Goal: Task Accomplishment & Management: Manage account settings

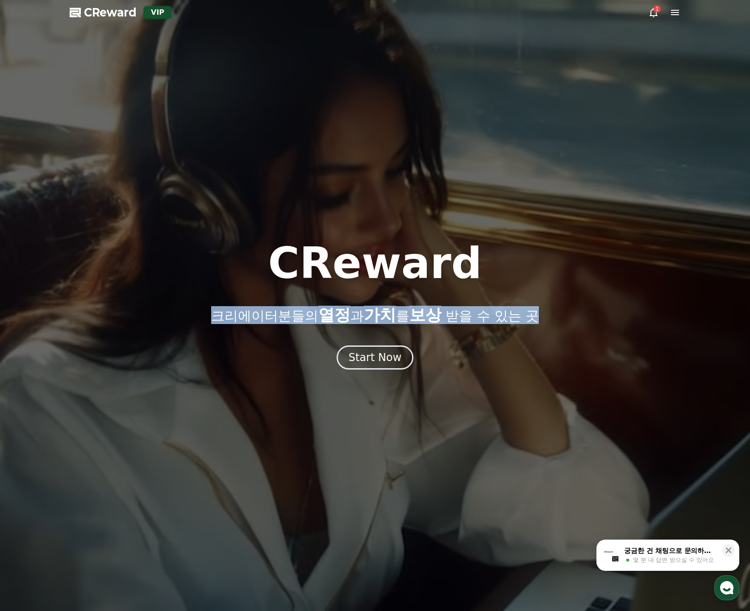
drag, startPoint x: 545, startPoint y: 321, endPoint x: 194, endPoint y: 316, distance: 351.1
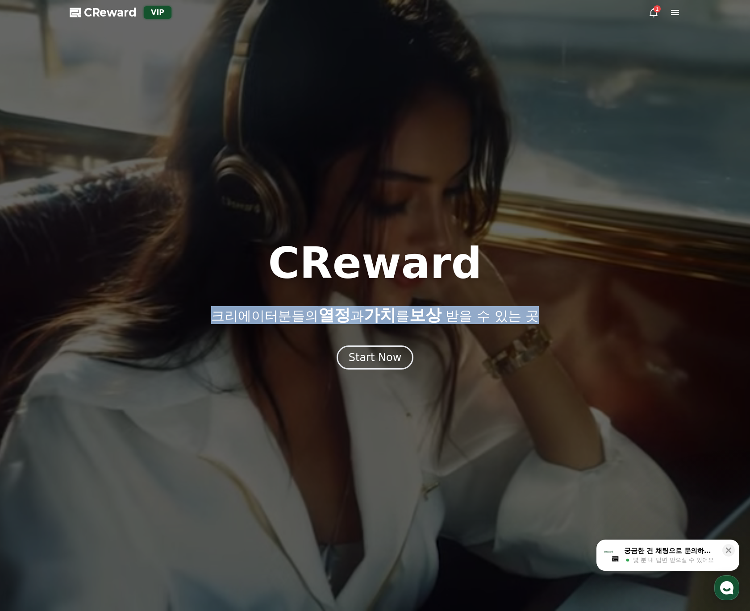
click at [194, 316] on div "CReward 크리에이터분들의 열정 과 가치 를 보상 받을 수 있는 곳" at bounding box center [375, 283] width 750 height 82
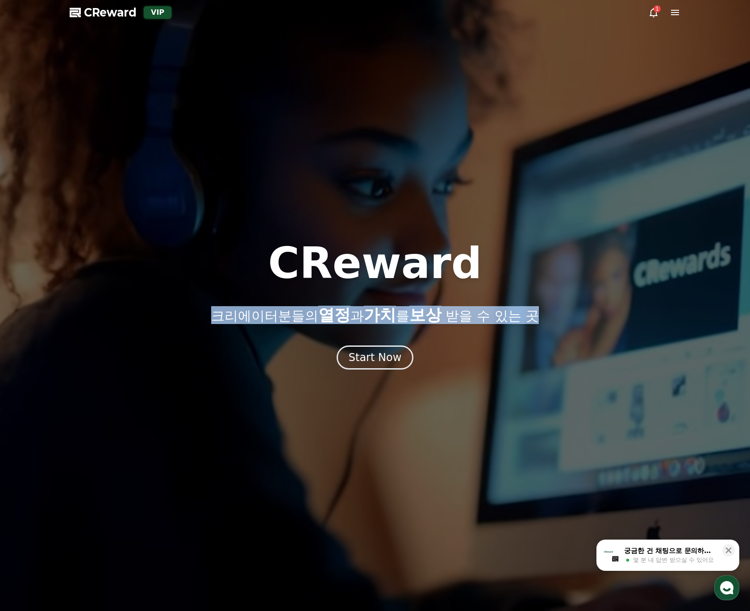
click at [202, 317] on div "CReward 크리에이터분들의 열정 과 가치 를 보상 받을 수 있는 곳" at bounding box center [375, 283] width 750 height 82
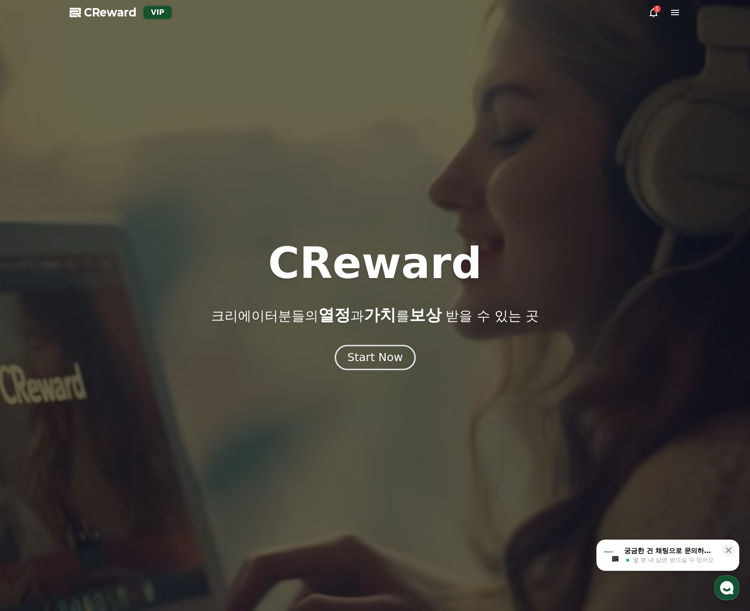
click at [380, 364] on div "Start Now" at bounding box center [374, 357] width 55 height 15
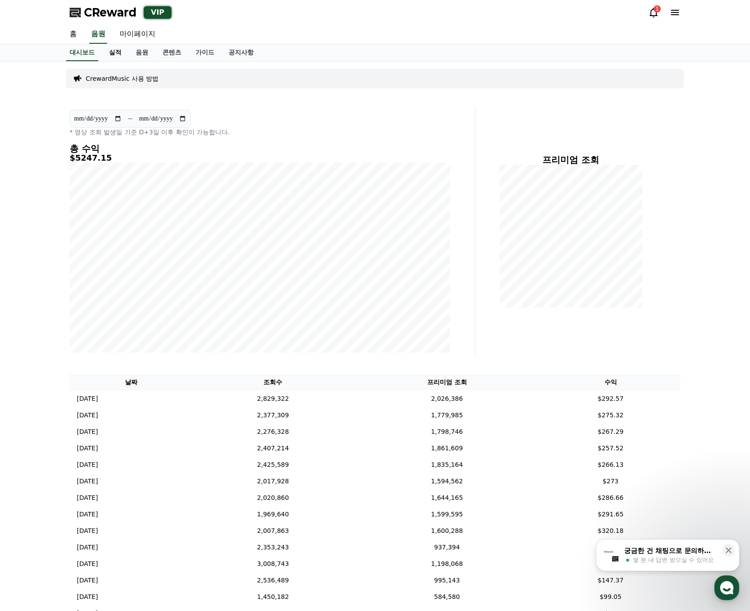
click at [120, 53] on link "실적" at bounding box center [115, 52] width 27 height 17
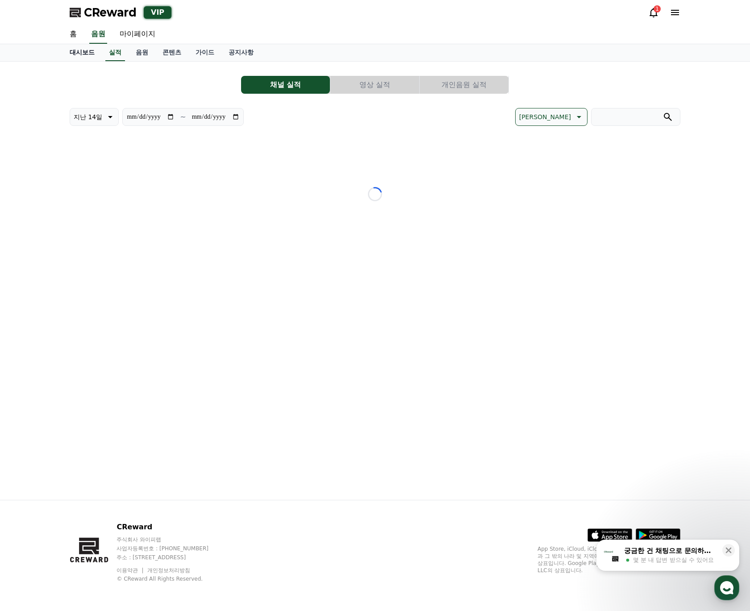
click at [87, 54] on link "대시보드" at bounding box center [82, 52] width 39 height 17
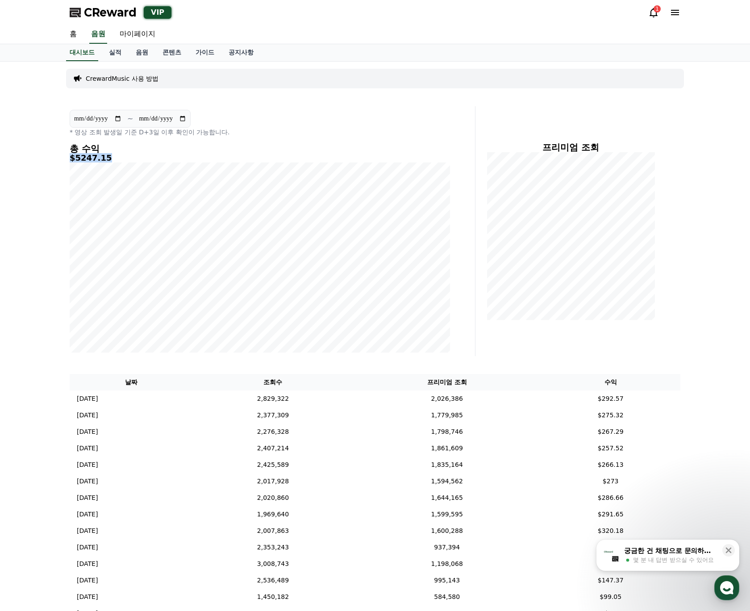
drag, startPoint x: 106, startPoint y: 161, endPoint x: 66, endPoint y: 159, distance: 40.2
click at [66, 159] on div "**********" at bounding box center [260, 231] width 388 height 250
drag, startPoint x: 66, startPoint y: 159, endPoint x: 113, endPoint y: 159, distance: 46.5
click at [113, 159] on div "**********" at bounding box center [260, 231] width 388 height 250
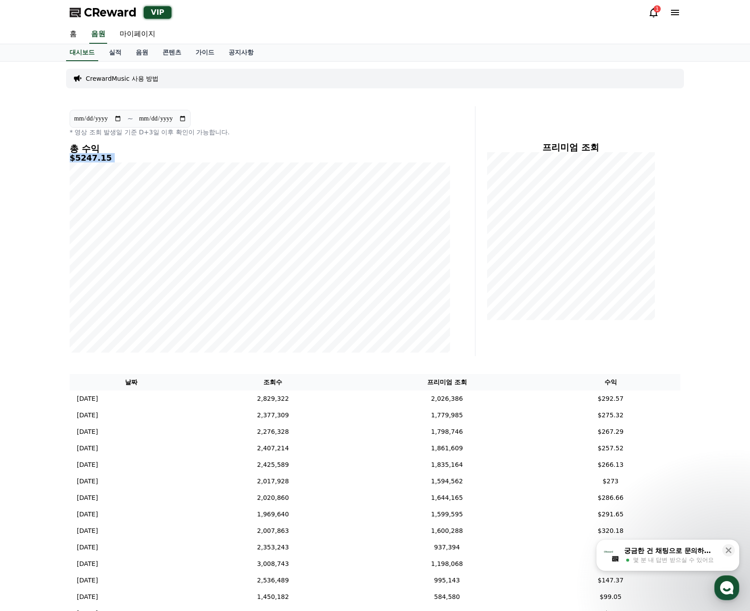
click at [113, 159] on h5 "$5247.15" at bounding box center [260, 158] width 381 height 9
drag, startPoint x: 118, startPoint y: 159, endPoint x: 69, endPoint y: 159, distance: 49.1
click at [70, 159] on h5 "$5247.15" at bounding box center [260, 158] width 381 height 9
drag, startPoint x: 69, startPoint y: 159, endPoint x: 104, endPoint y: 161, distance: 34.9
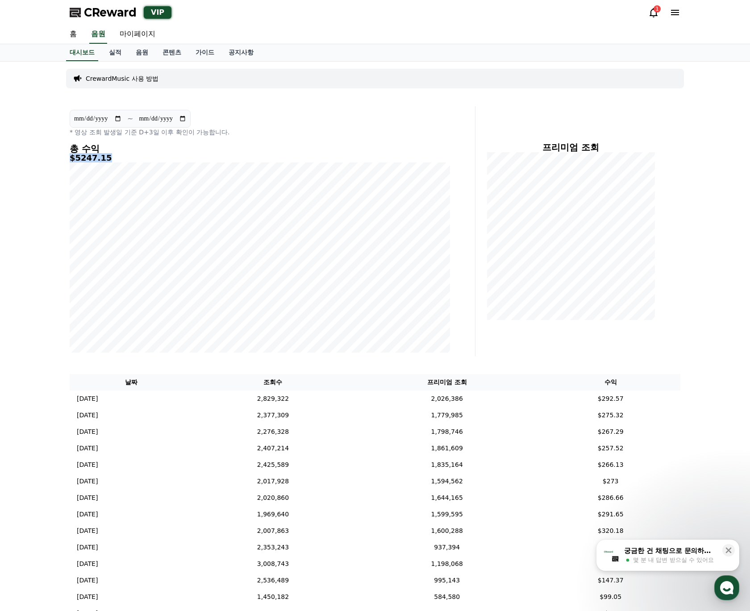
click at [104, 161] on h5 "$5247.15" at bounding box center [260, 158] width 381 height 9
drag, startPoint x: 109, startPoint y: 160, endPoint x: 65, endPoint y: 161, distance: 43.3
click at [65, 161] on div "**********" at bounding box center [375, 423] width 625 height 722
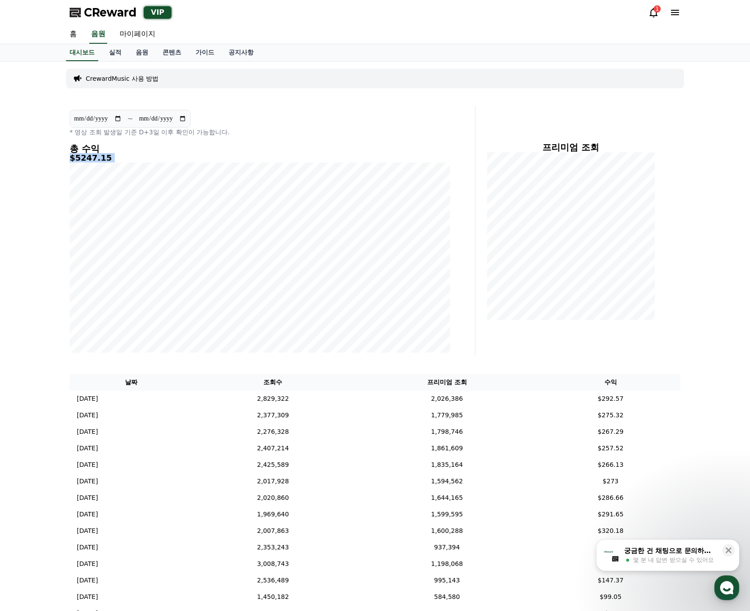
click at [114, 162] on div "**********" at bounding box center [375, 423] width 625 height 722
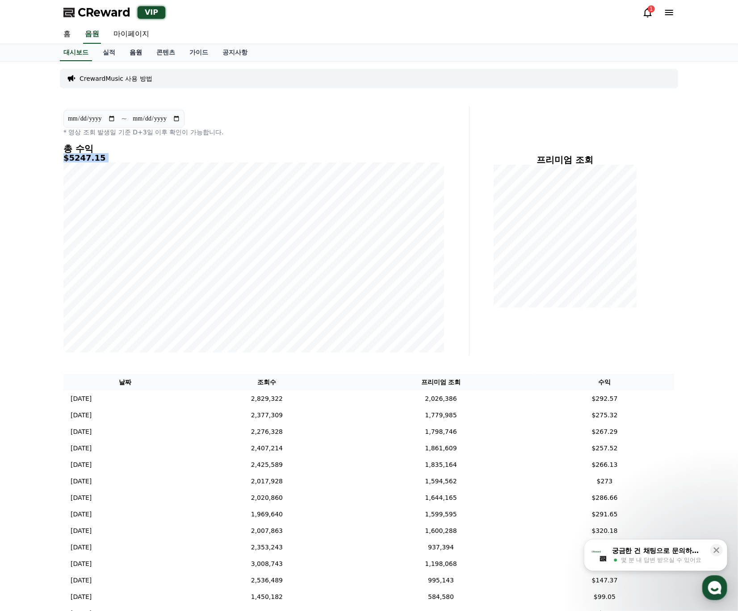
click at [135, 50] on link "음원" at bounding box center [135, 52] width 27 height 17
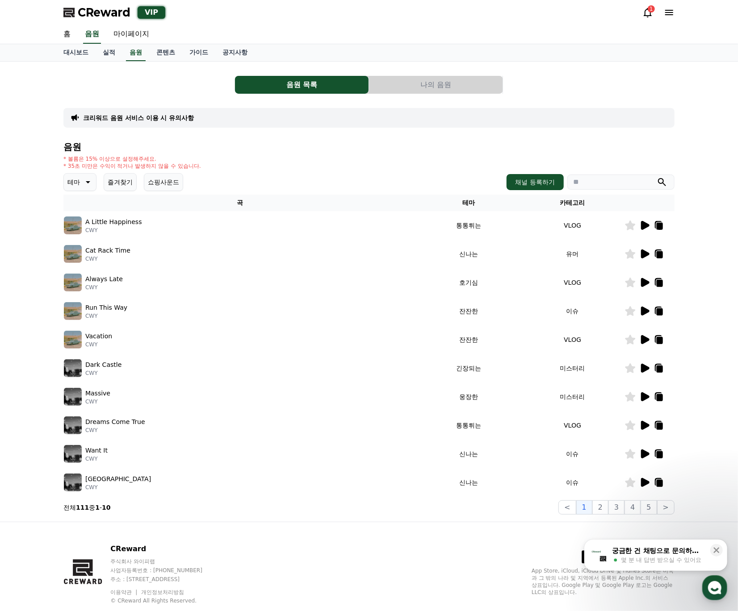
click at [425, 85] on button "나의 음원" at bounding box center [436, 85] width 134 height 18
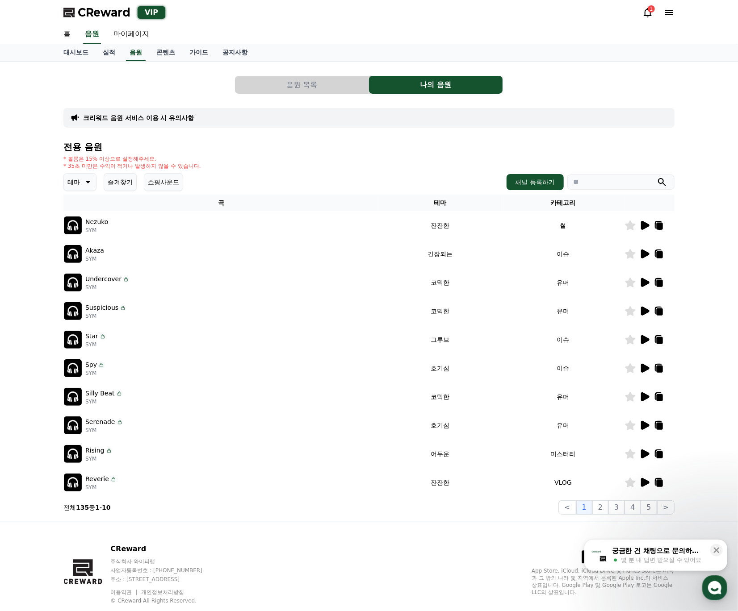
click at [344, 85] on button "음원 목록" at bounding box center [302, 85] width 134 height 18
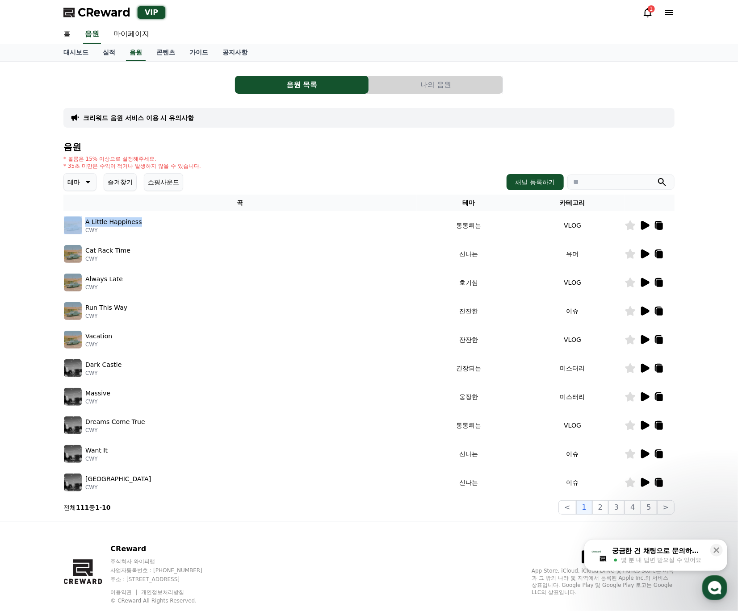
drag, startPoint x: 138, startPoint y: 223, endPoint x: 80, endPoint y: 222, distance: 57.2
click at [80, 222] on div "A Little Happiness CWY" at bounding box center [240, 226] width 352 height 18
copy div "A Little Happiness"
click at [318, 180] on div "테마 즐겨찾기 쇼핑사운드 채널 등록하기" at bounding box center [368, 182] width 611 height 18
click at [641, 222] on icon at bounding box center [645, 225] width 8 height 9
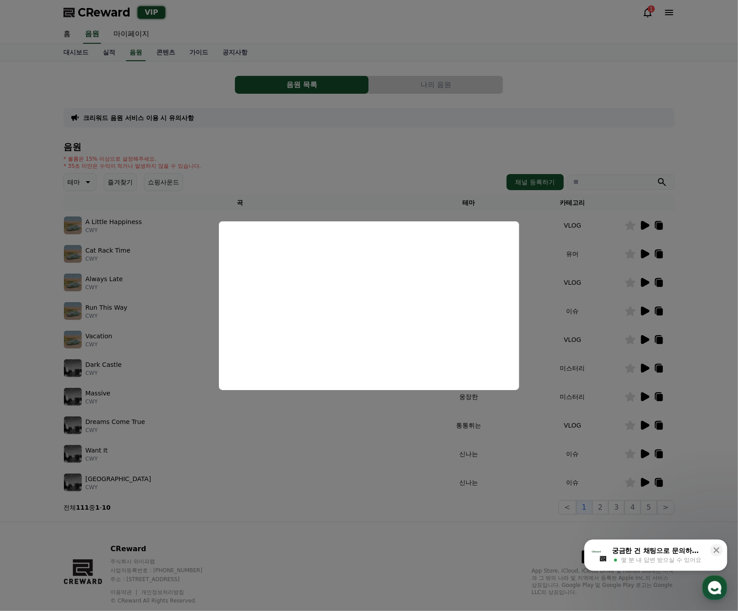
click at [310, 160] on button "close modal" at bounding box center [369, 305] width 738 height 611
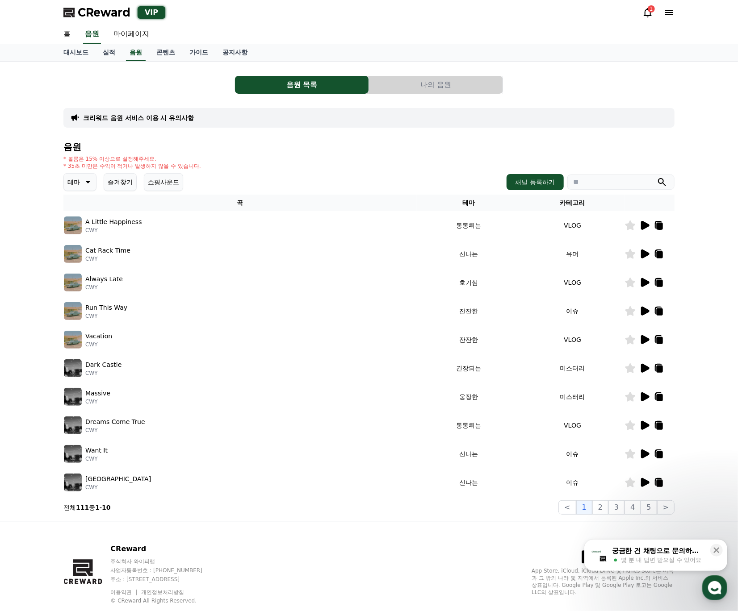
click at [107, 8] on span "CReward" at bounding box center [104, 12] width 53 height 14
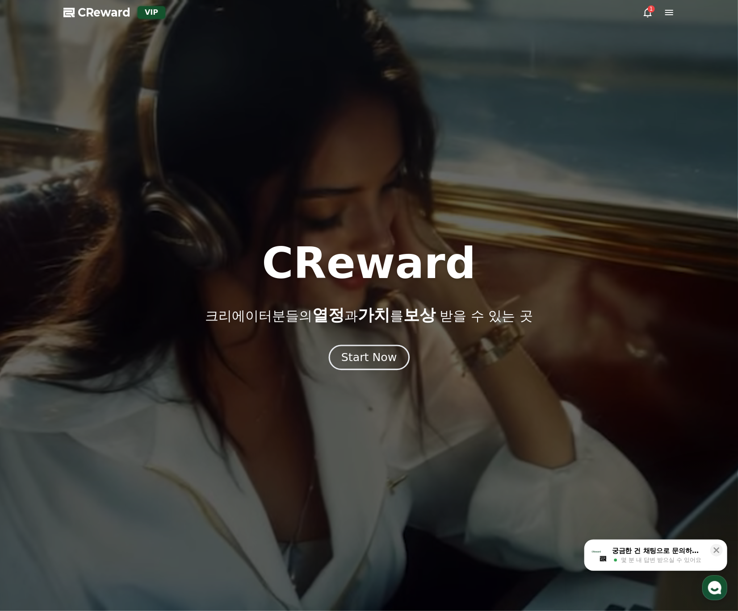
click at [389, 363] on div "Start Now" at bounding box center [368, 357] width 55 height 15
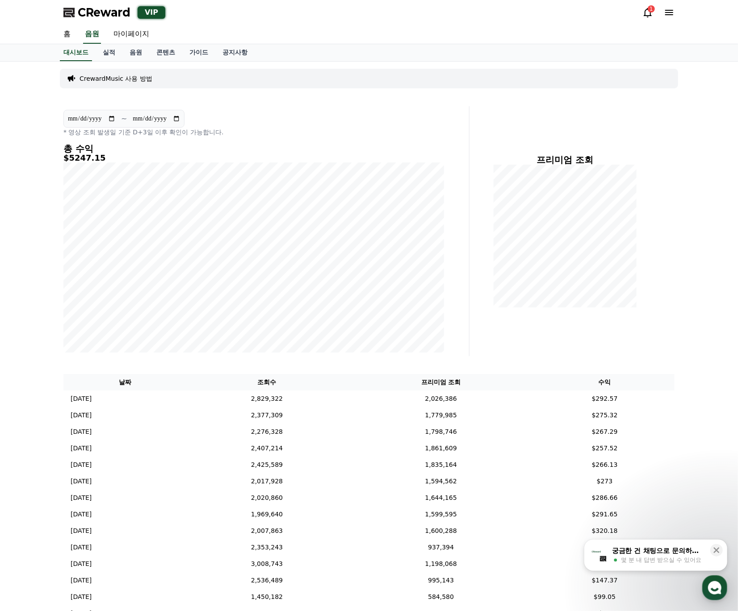
click at [303, 22] on div "CReward VIP 1" at bounding box center [368, 12] width 625 height 25
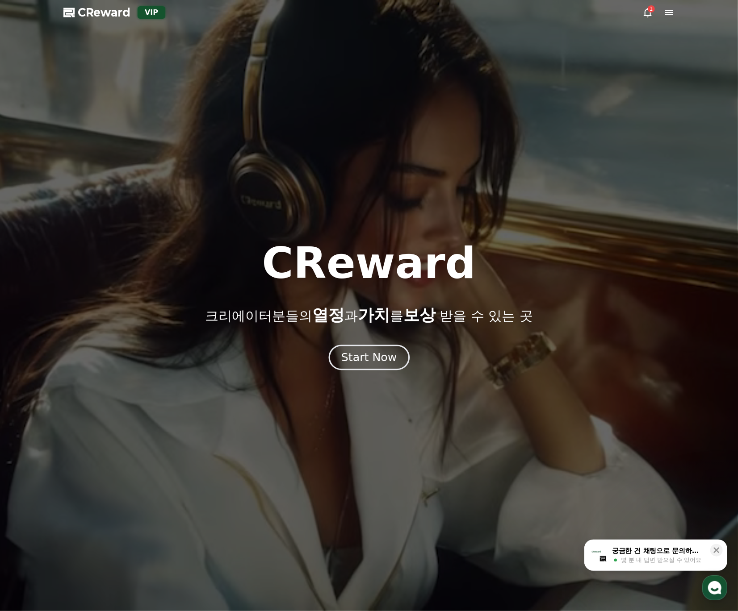
click at [363, 364] on div "Start Now" at bounding box center [368, 357] width 55 height 15
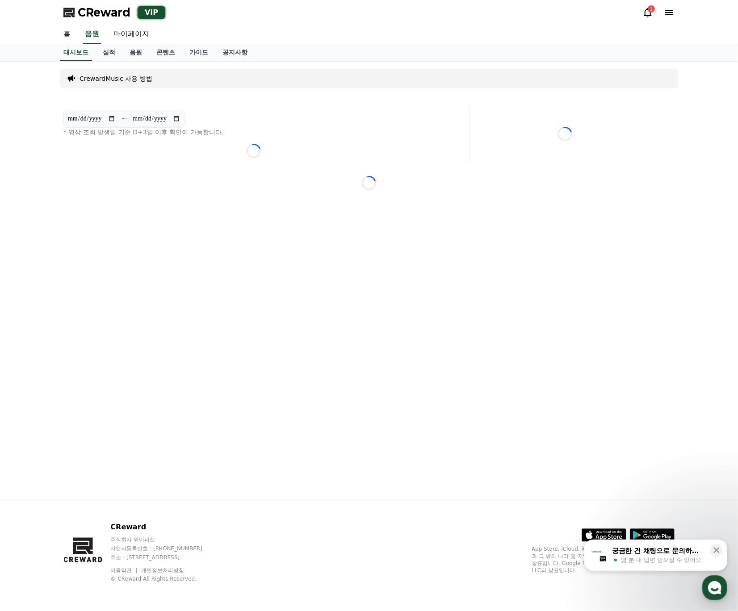
click at [648, 13] on icon at bounding box center [647, 12] width 11 height 11
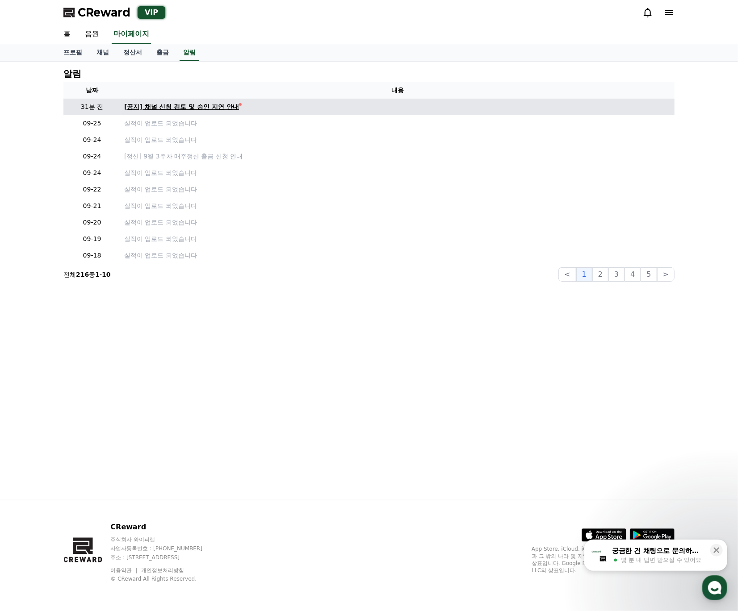
click at [218, 105] on div "[공지] 채널 신청 검토 및 승인 지연 안내" at bounding box center [181, 106] width 115 height 9
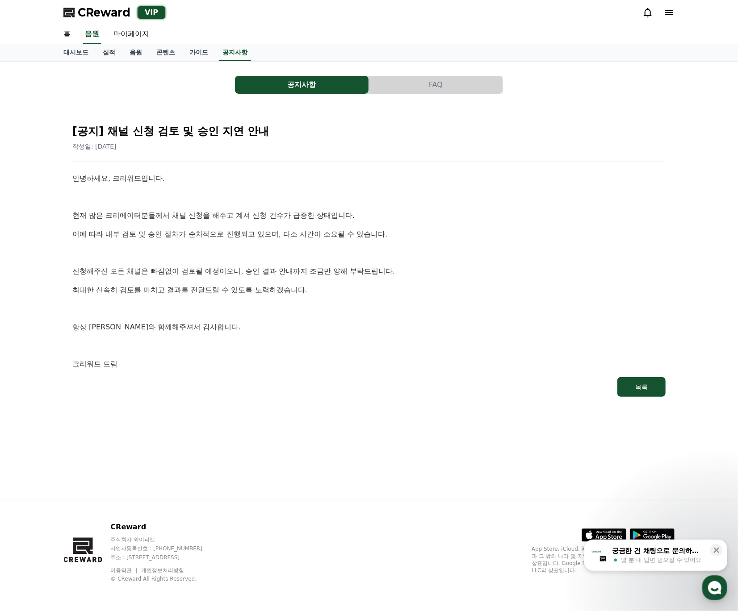
click at [454, 89] on button "FAQ" at bounding box center [436, 85] width 134 height 18
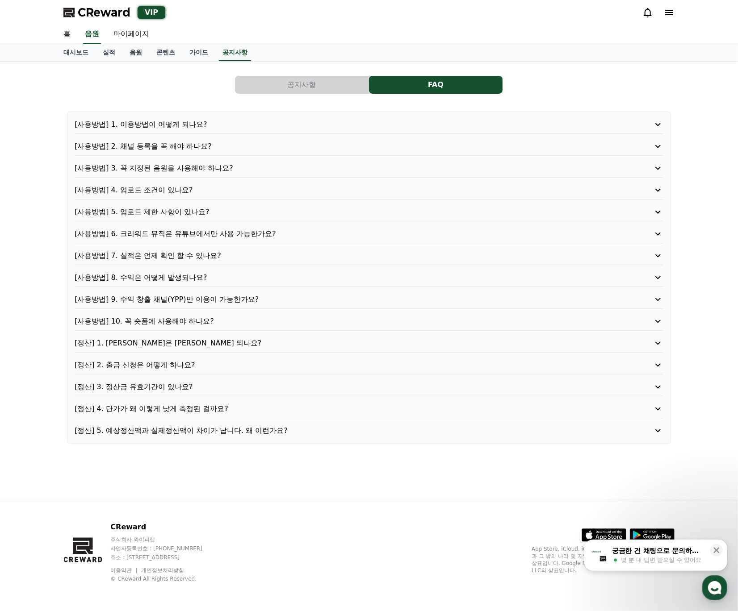
click at [98, 13] on span "CReward" at bounding box center [104, 12] width 53 height 14
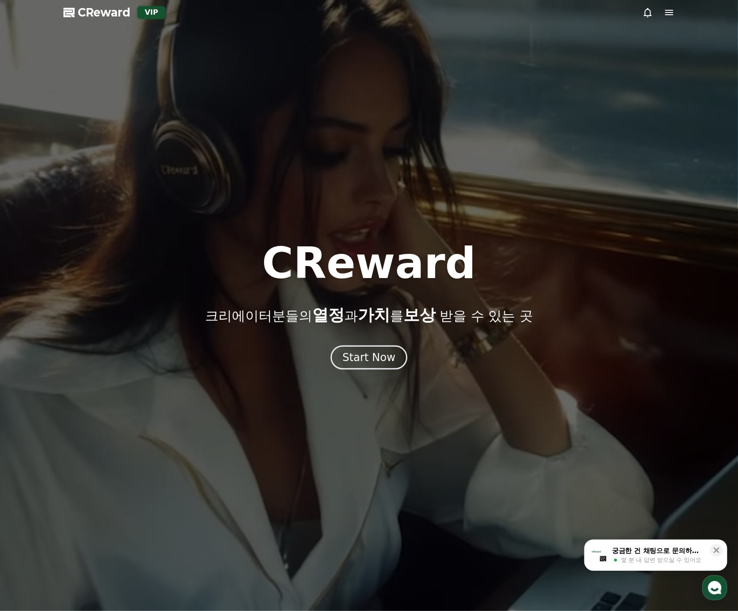
drag, startPoint x: 379, startPoint y: 229, endPoint x: 366, endPoint y: 212, distance: 21.1
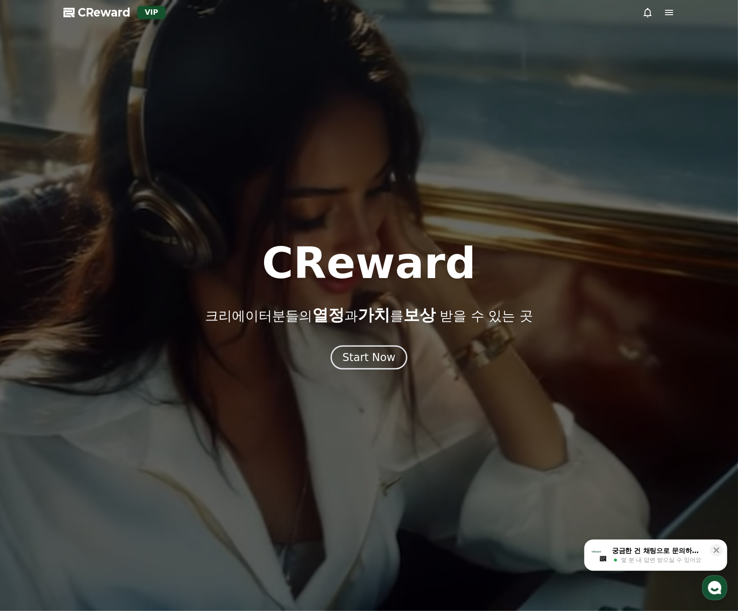
click at [377, 227] on div at bounding box center [369, 305] width 738 height 611
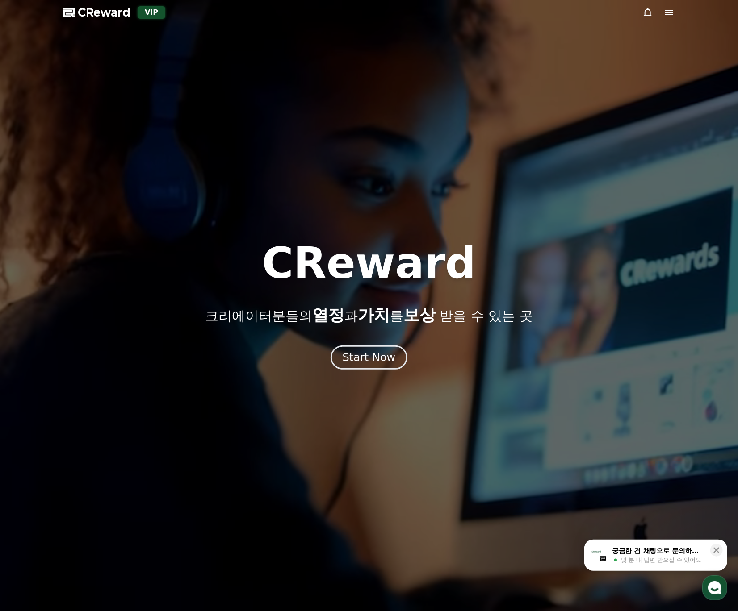
click at [111, 15] on span "CReward" at bounding box center [104, 12] width 53 height 14
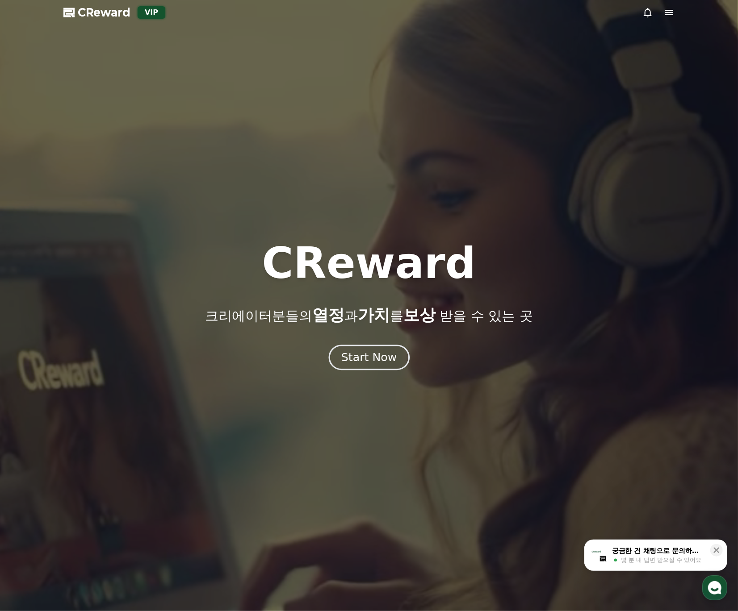
click at [384, 362] on div "Start Now" at bounding box center [368, 357] width 55 height 15
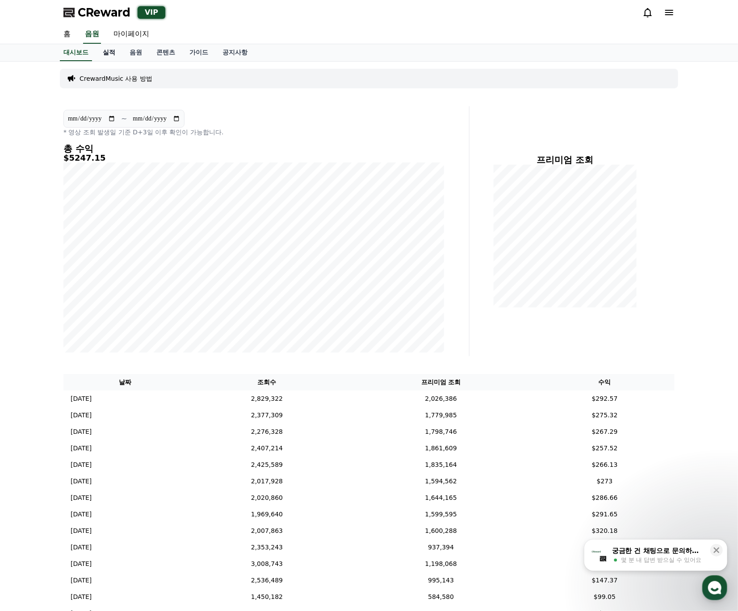
click at [106, 52] on link "실적" at bounding box center [109, 52] width 27 height 17
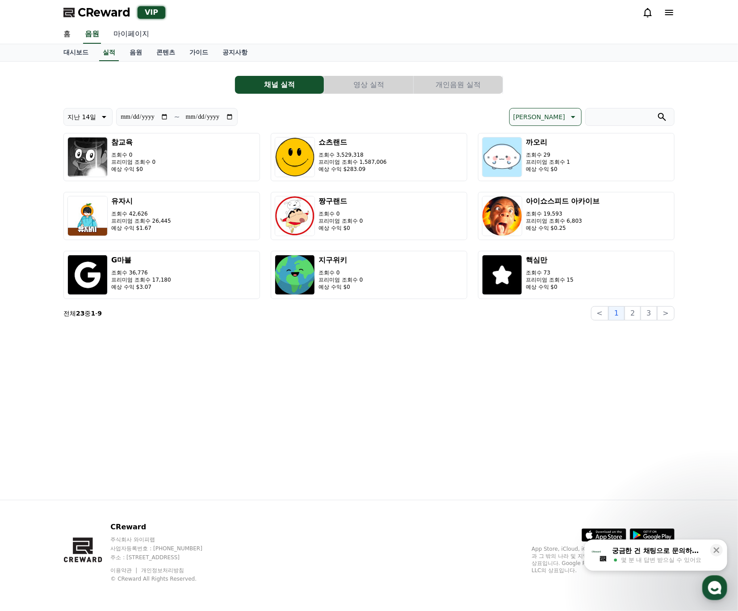
click at [134, 32] on link "마이페이지" at bounding box center [131, 34] width 50 height 19
select select "**********"
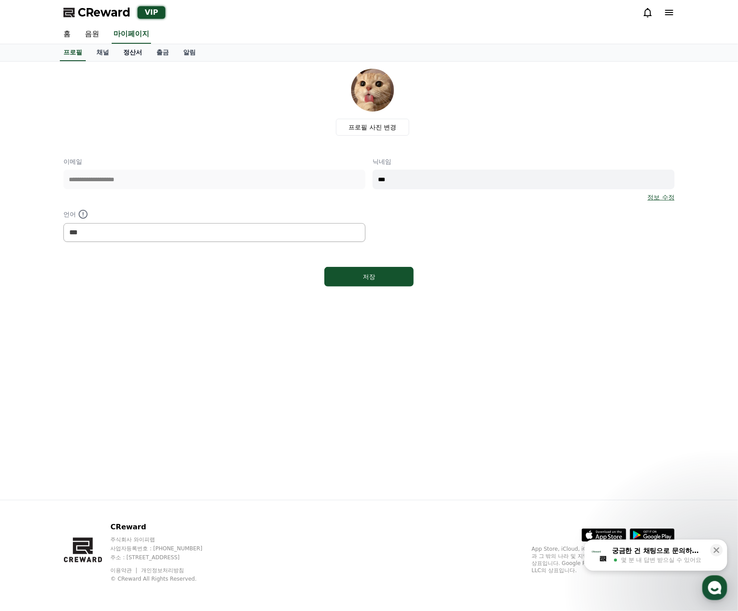
click at [134, 46] on link "정산서" at bounding box center [132, 52] width 33 height 17
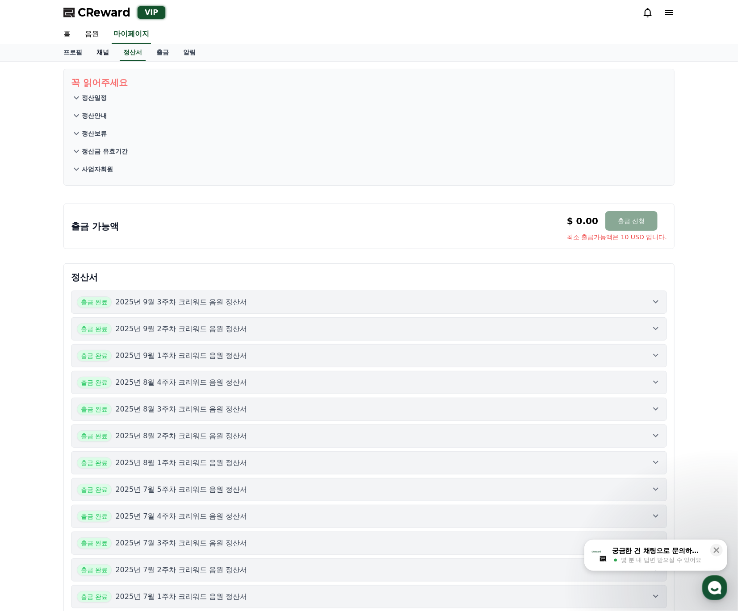
click at [111, 52] on link "채널" at bounding box center [102, 52] width 27 height 17
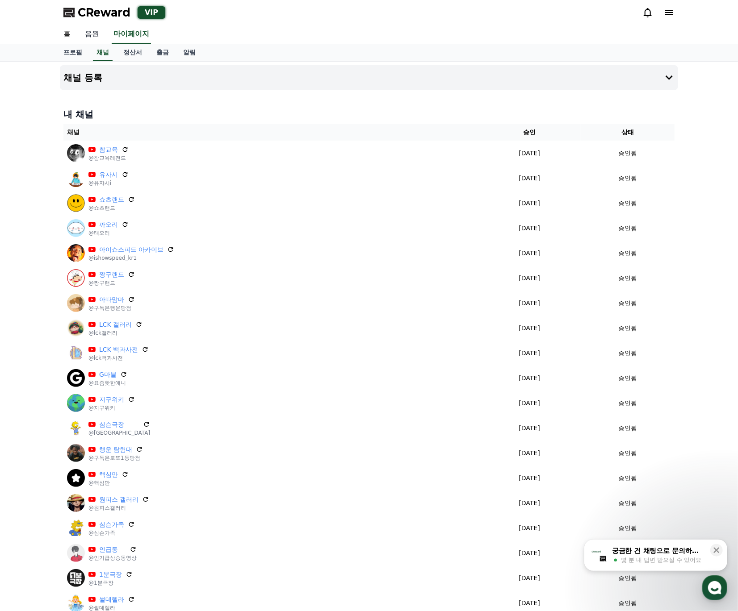
click at [99, 33] on link "음원" at bounding box center [92, 34] width 29 height 19
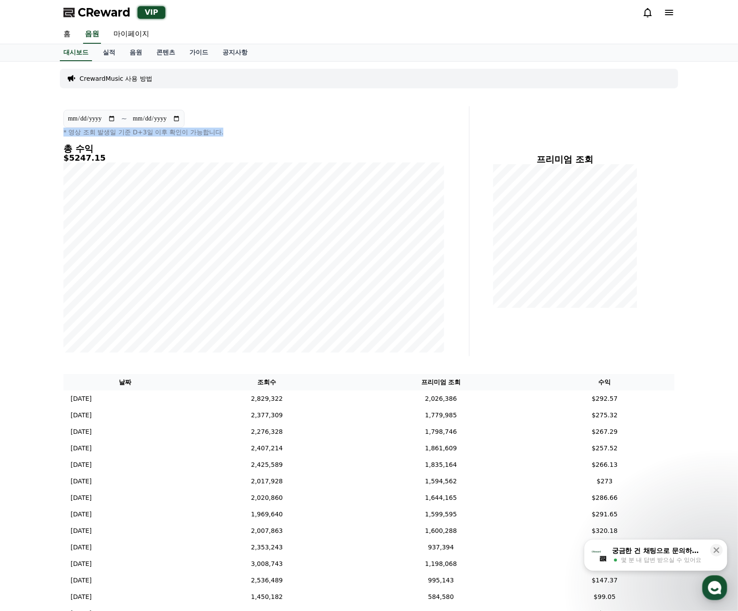
drag, startPoint x: 236, startPoint y: 134, endPoint x: 63, endPoint y: 128, distance: 173.4
click at [63, 128] on p "* 영상 조회 발생일 기준 D+3일 이후 확인이 가능합니다." at bounding box center [253, 132] width 381 height 9
click at [114, 135] on p "* 영상 조회 발생일 기준 D+3일 이후 확인이 가능합니다." at bounding box center [253, 132] width 381 height 9
click at [117, 14] on span "CReward" at bounding box center [104, 12] width 53 height 14
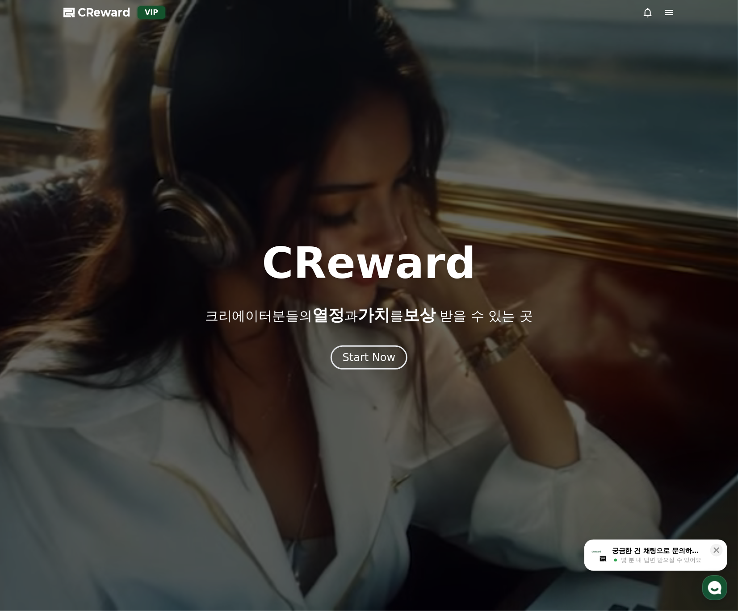
click at [102, 16] on span "CReward" at bounding box center [104, 12] width 53 height 14
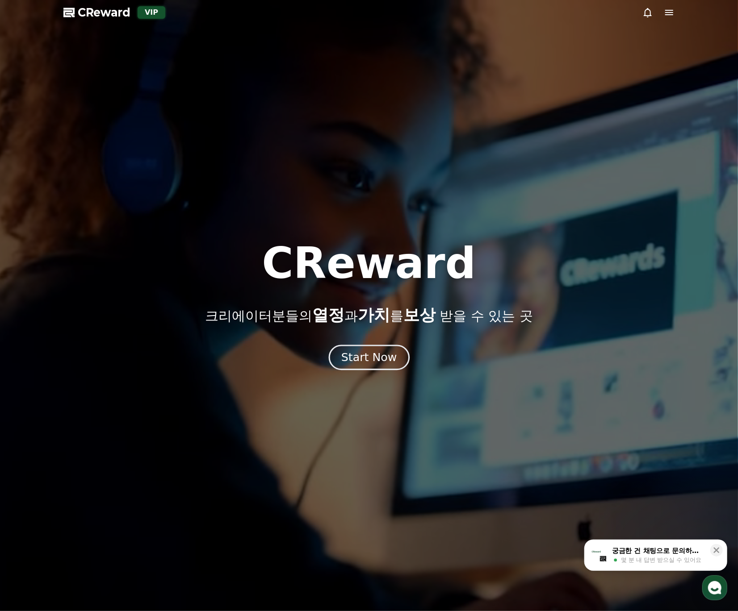
click at [347, 353] on div "Start Now" at bounding box center [368, 357] width 55 height 15
